Goal: Check status

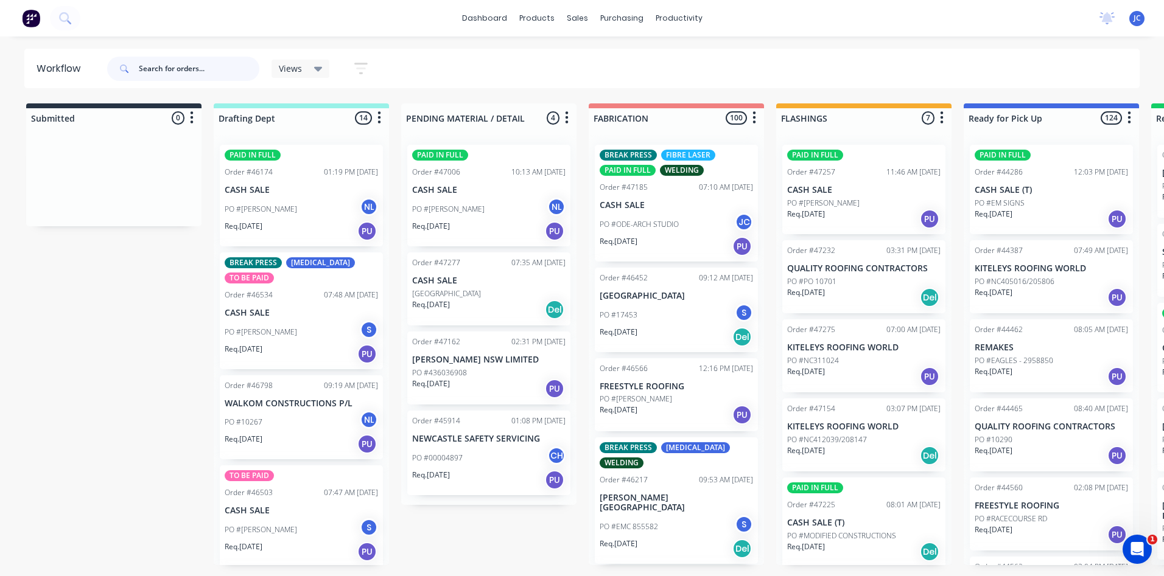
click at [154, 69] on input "text" at bounding box center [199, 69] width 121 height 24
type input "47228"
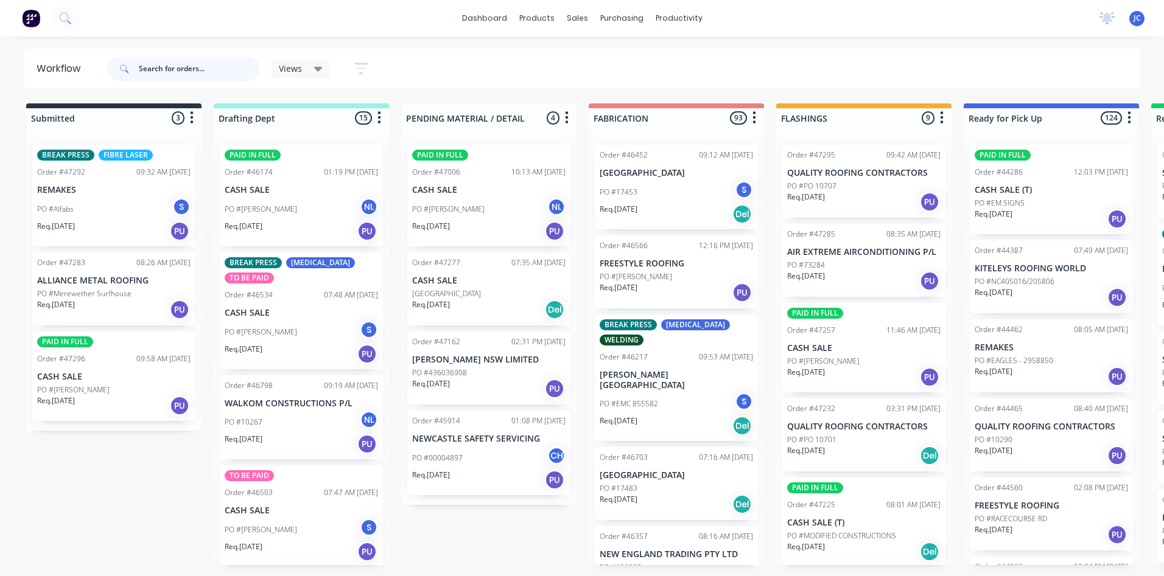
click at [157, 74] on input "text" at bounding box center [199, 69] width 121 height 24
type input "47228"
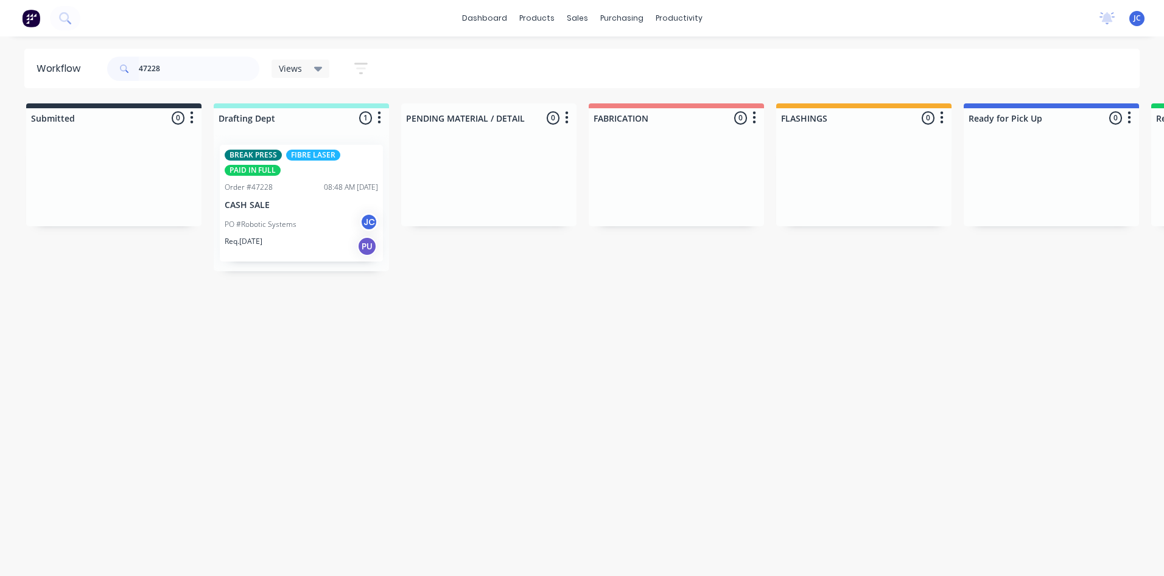
click at [325, 191] on div "08:48 AM [DATE]" at bounding box center [351, 187] width 54 height 11
